Goal: Obtain resource: Download file/media

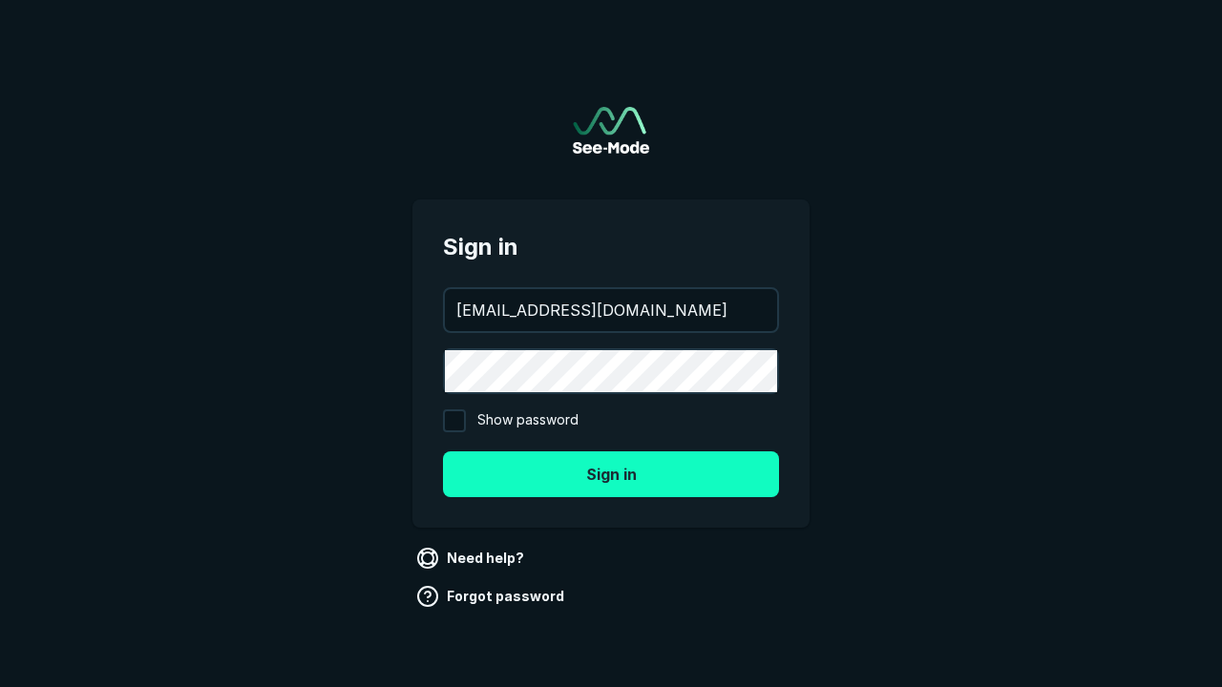
click at [611, 473] on button "Sign in" at bounding box center [611, 475] width 336 height 46
